Goal: Find specific page/section: Find specific page/section

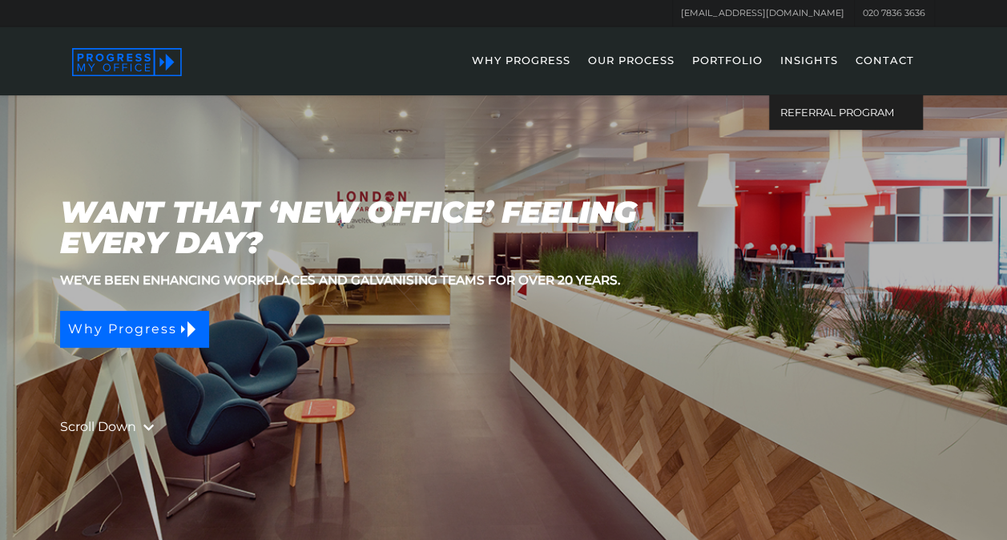
click at [884, 61] on link "CONTACT" at bounding box center [885, 71] width 74 height 46
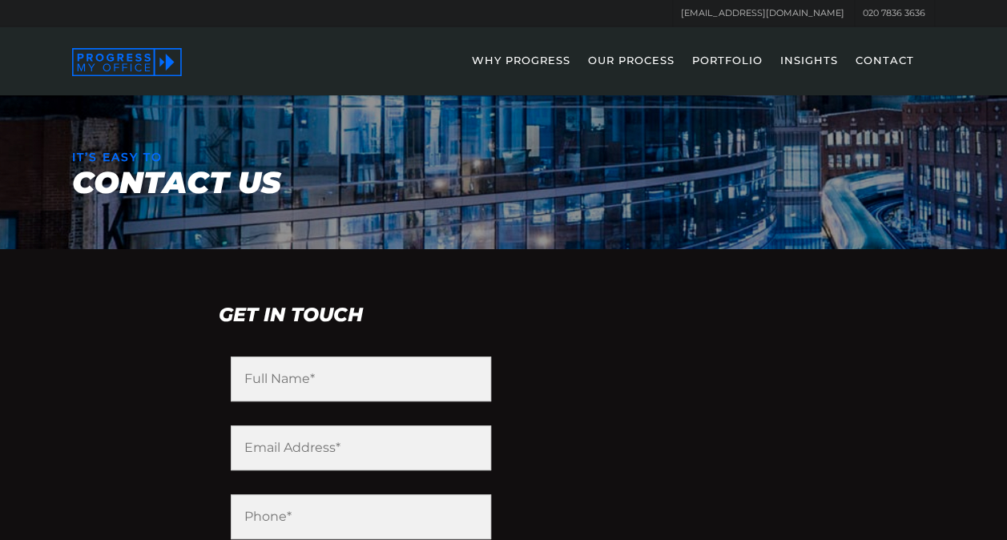
click at [737, 58] on link "PORTFOLIO" at bounding box center [727, 71] width 87 height 46
